Goal: Communication & Community: Answer question/provide support

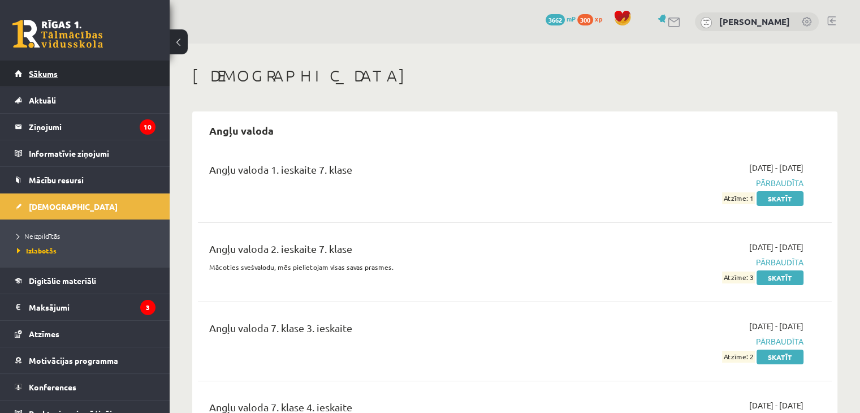
click at [79, 66] on link "Sākums" at bounding box center [85, 73] width 141 height 26
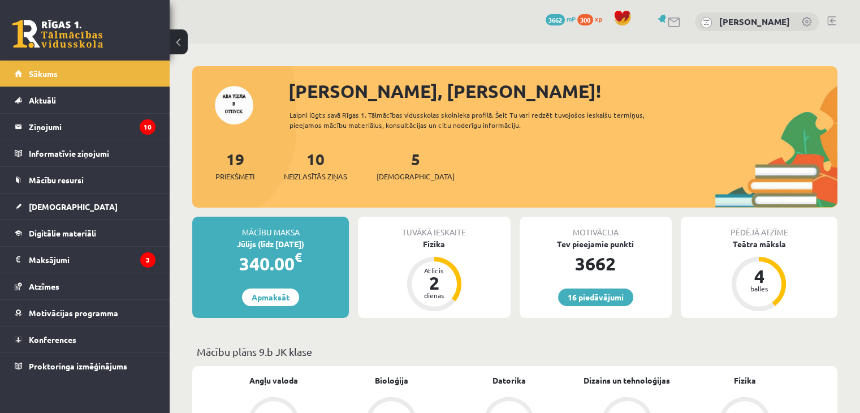
click at [260, 19] on div "16 Dāvanas 3662 mP 300 xp [PERSON_NAME]" at bounding box center [515, 22] width 690 height 44
click at [90, 127] on legend "Ziņojumi 10" at bounding box center [92, 127] width 127 height 26
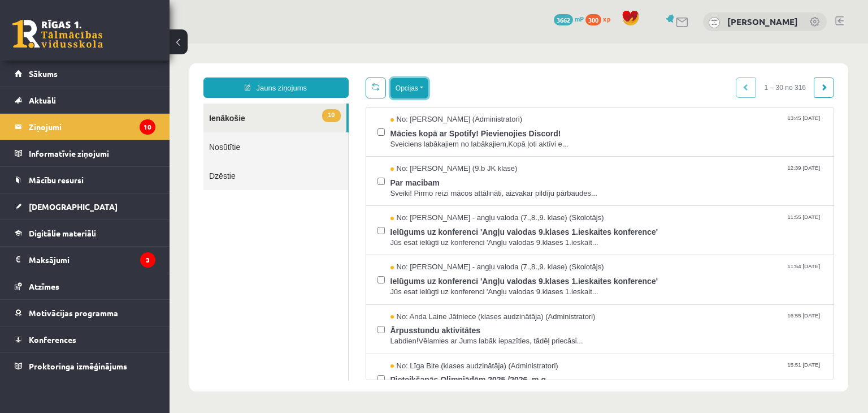
click at [409, 87] on button "Opcijas" at bounding box center [410, 88] width 38 height 20
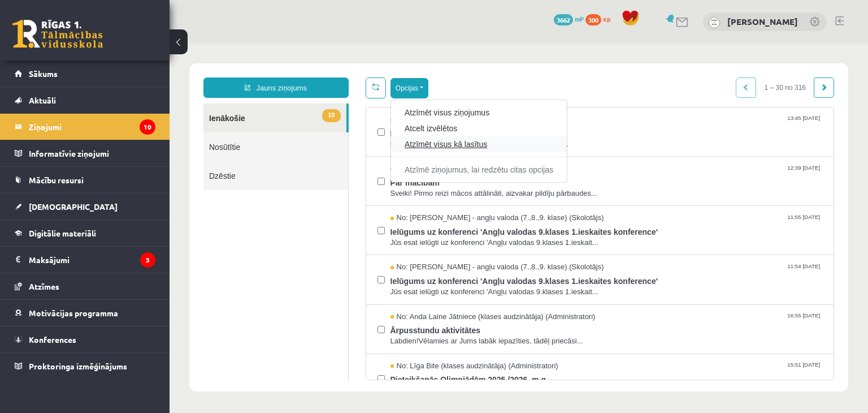
click at [441, 147] on link "Atzīmēt visus kā lasītus" at bounding box center [479, 144] width 149 height 11
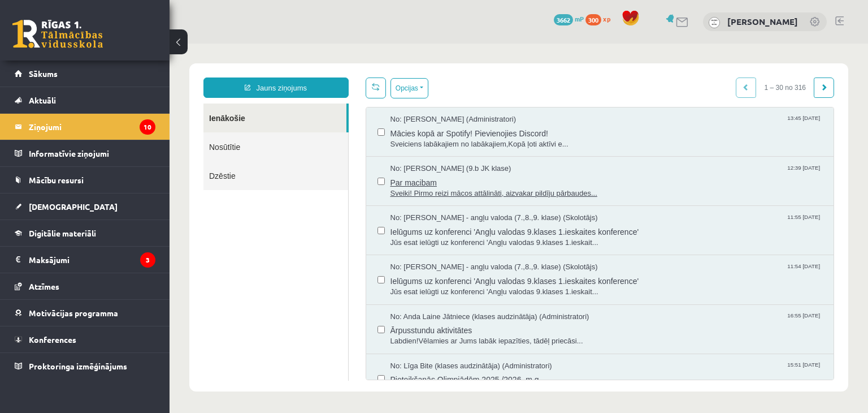
click at [491, 180] on span "Par macibam" at bounding box center [607, 181] width 433 height 14
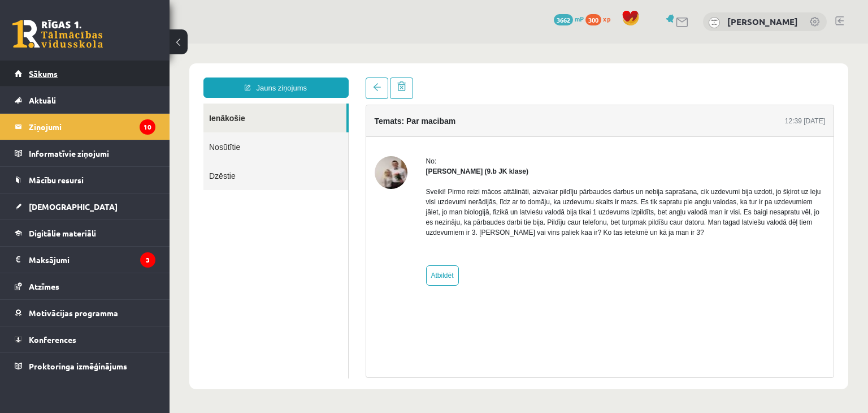
click at [86, 73] on link "Sākums" at bounding box center [85, 73] width 141 height 26
